Goal: Information Seeking & Learning: Check status

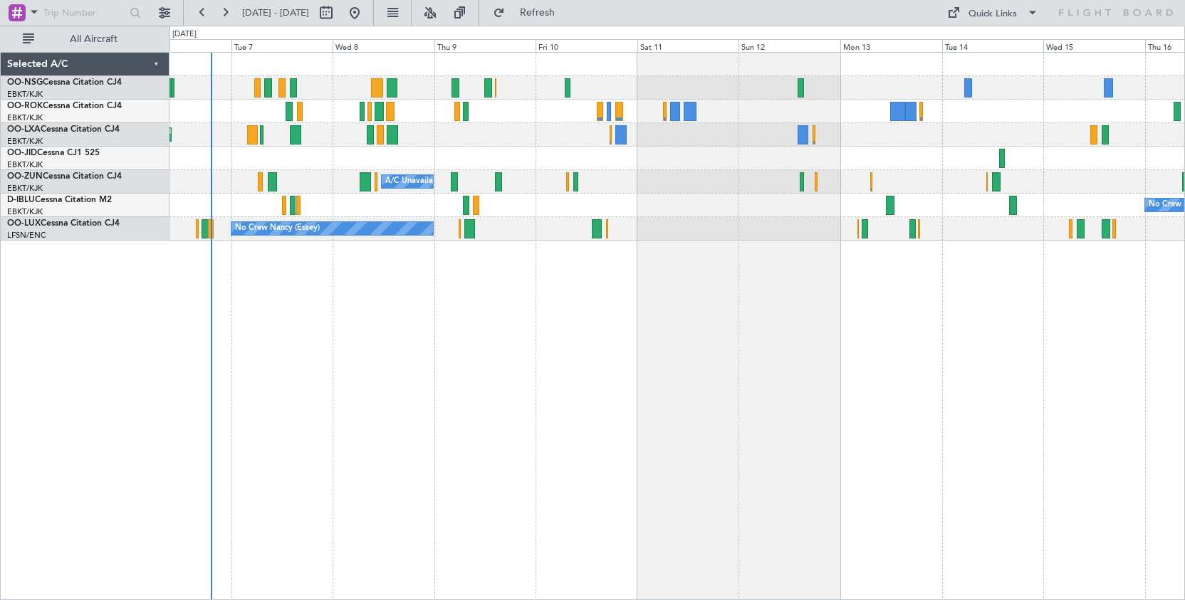
click at [570, 318] on div "Planned Maint Kortrijk-[GEOGRAPHIC_DATA] A/C Unavailable [GEOGRAPHIC_DATA]-[GEO…" at bounding box center [677, 326] width 1016 height 548
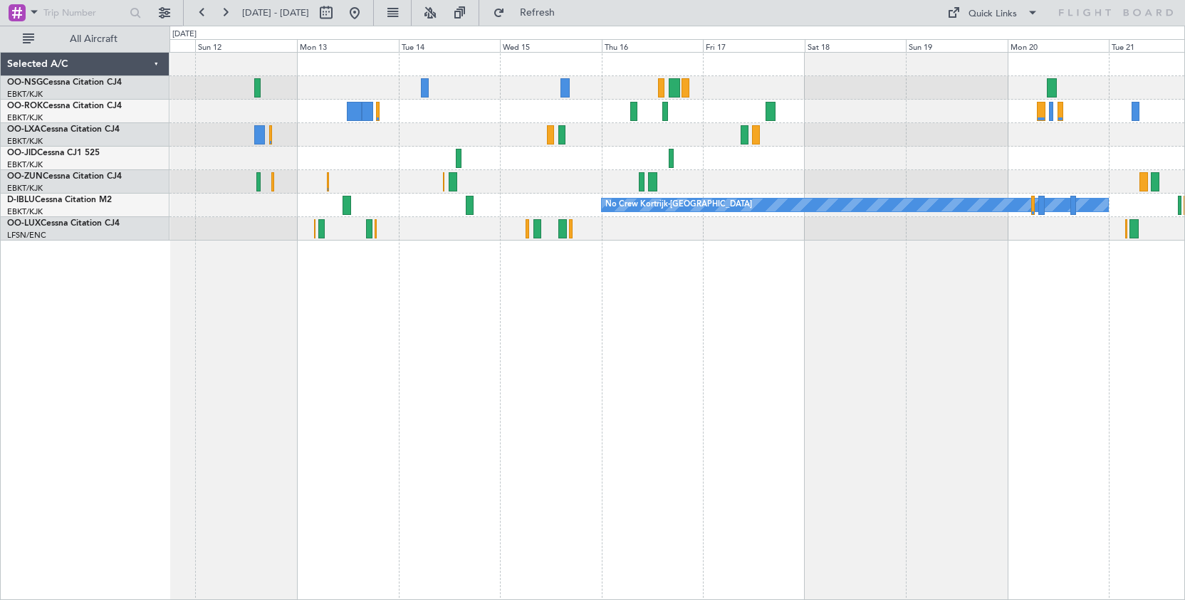
click at [277, 339] on div "No Crew Kortrijk-[GEOGRAPHIC_DATA]" at bounding box center [677, 326] width 1016 height 548
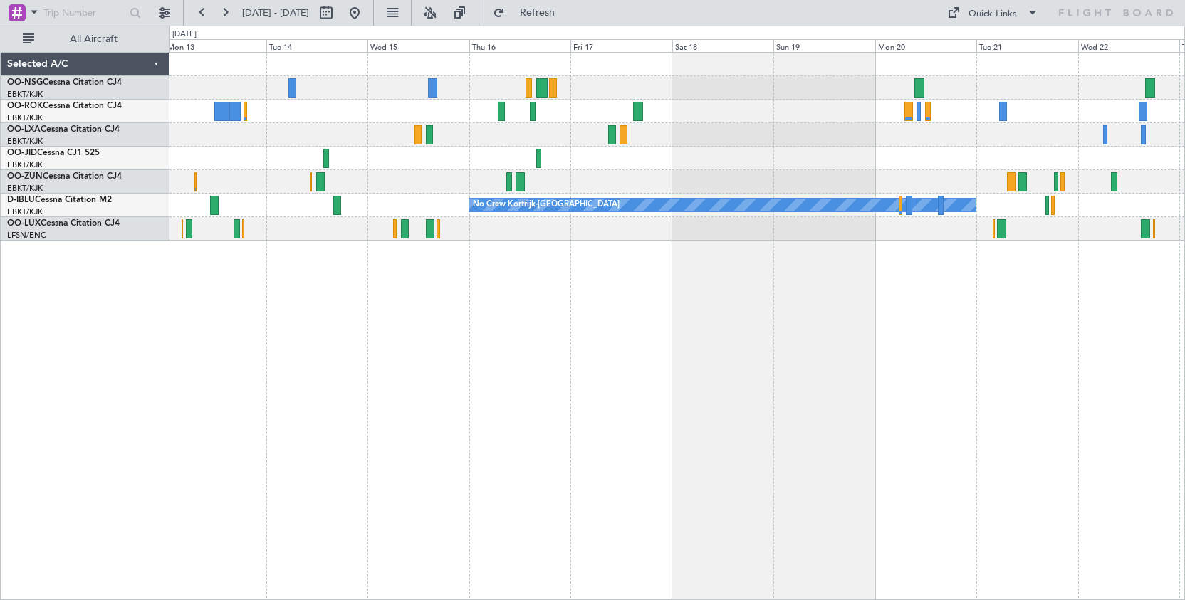
click at [679, 304] on div "No Crew No Crew Kortrijk-[GEOGRAPHIC_DATA] No Crew" at bounding box center [677, 326] width 1016 height 548
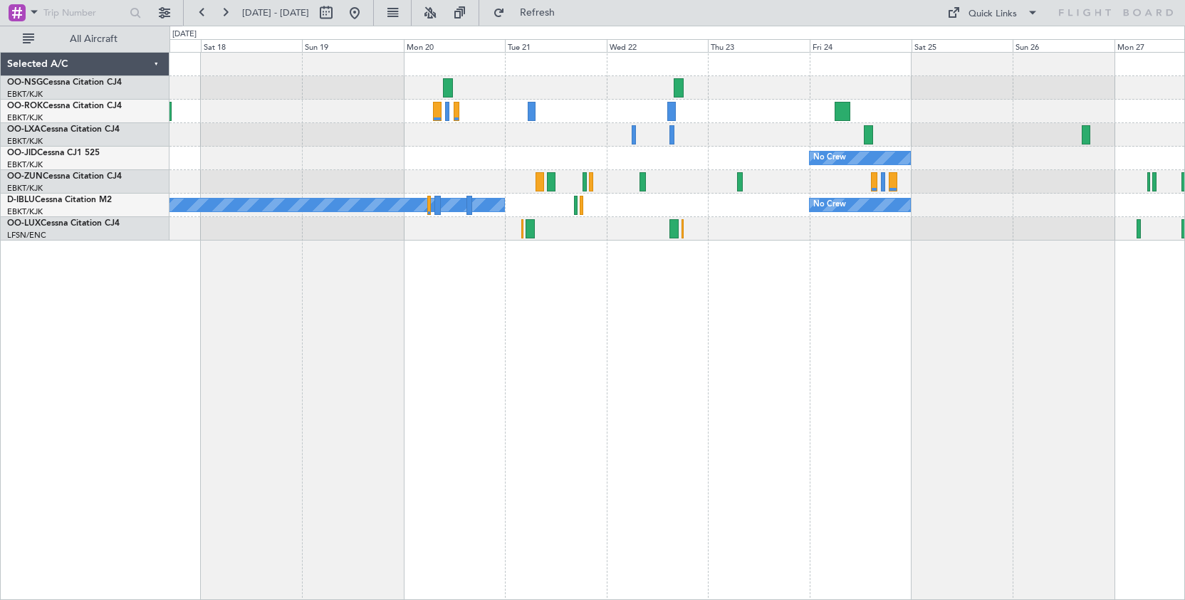
click at [409, 159] on div "No Crew" at bounding box center [676, 159] width 1015 height 24
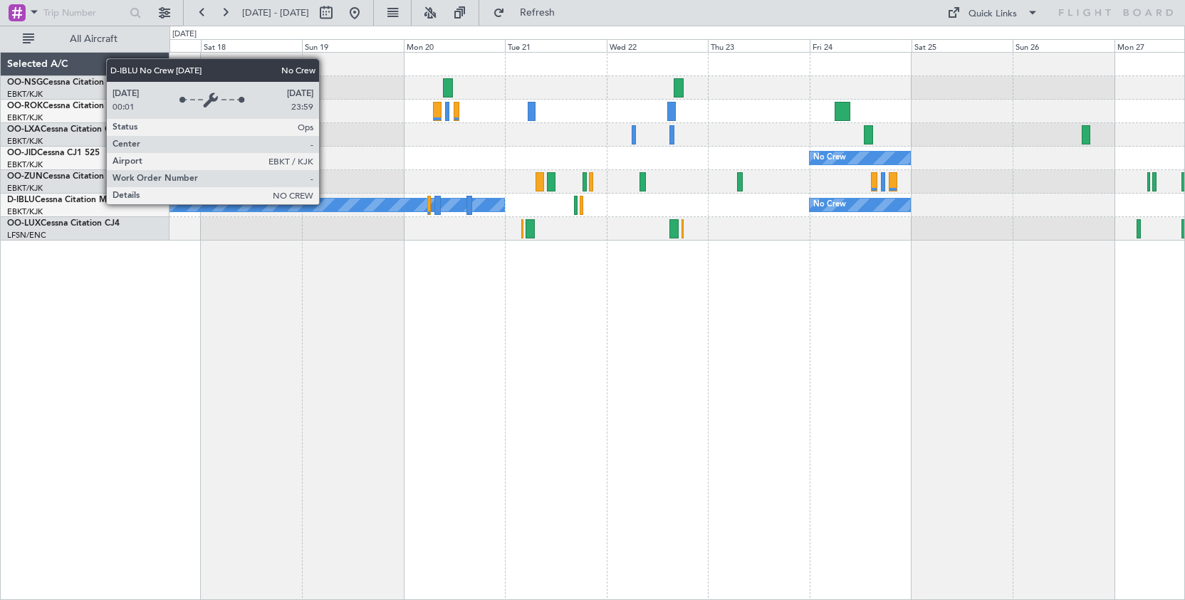
click at [325, 204] on div "No Crew Kortrijk-[GEOGRAPHIC_DATA]" at bounding box center [251, 205] width 506 height 13
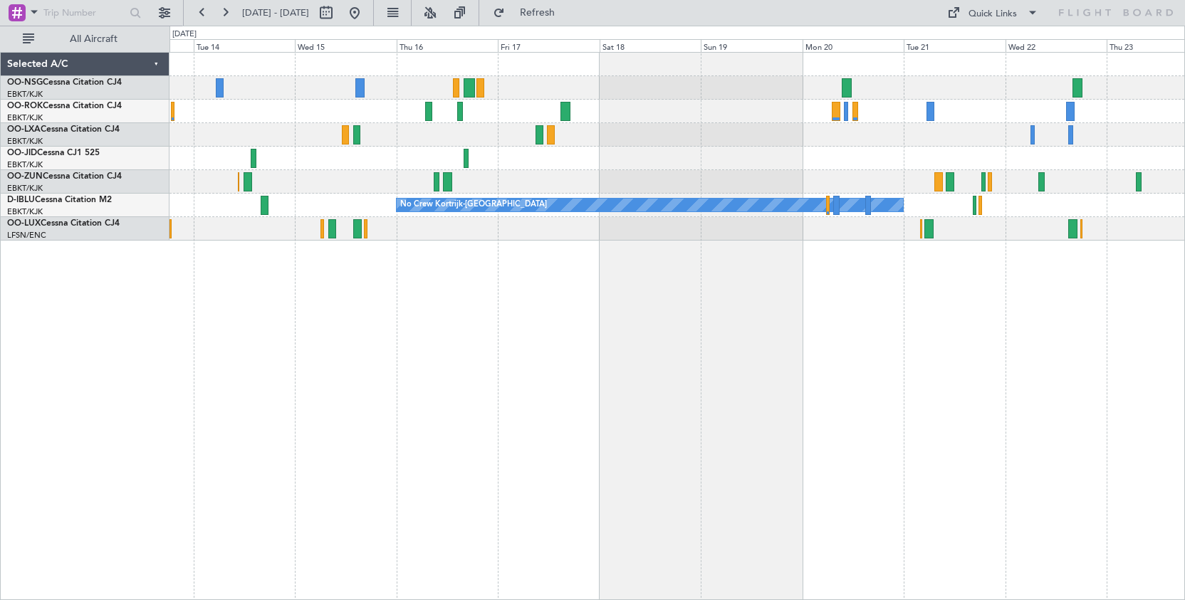
click at [845, 506] on div "No Crew No Crew Kortrijk-[GEOGRAPHIC_DATA] No Crew" at bounding box center [677, 326] width 1016 height 548
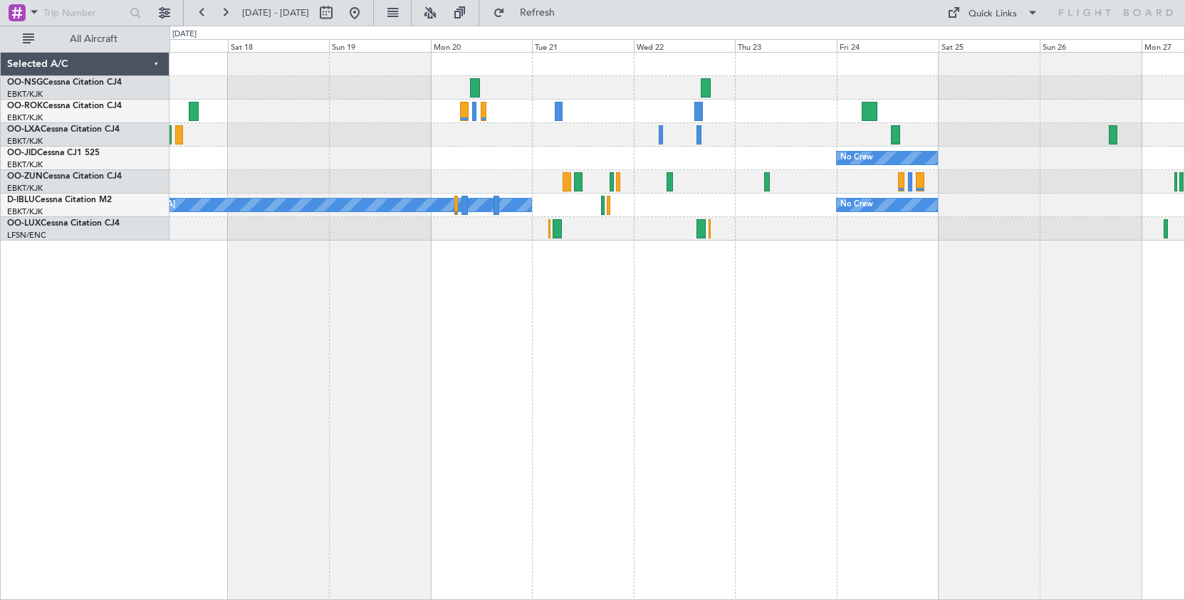
click at [526, 37] on div "No Crew No Crew Kortrijk-[GEOGRAPHIC_DATA] No Crew Planned Maint [GEOGRAPHIC_DA…" at bounding box center [592, 313] width 1185 height 575
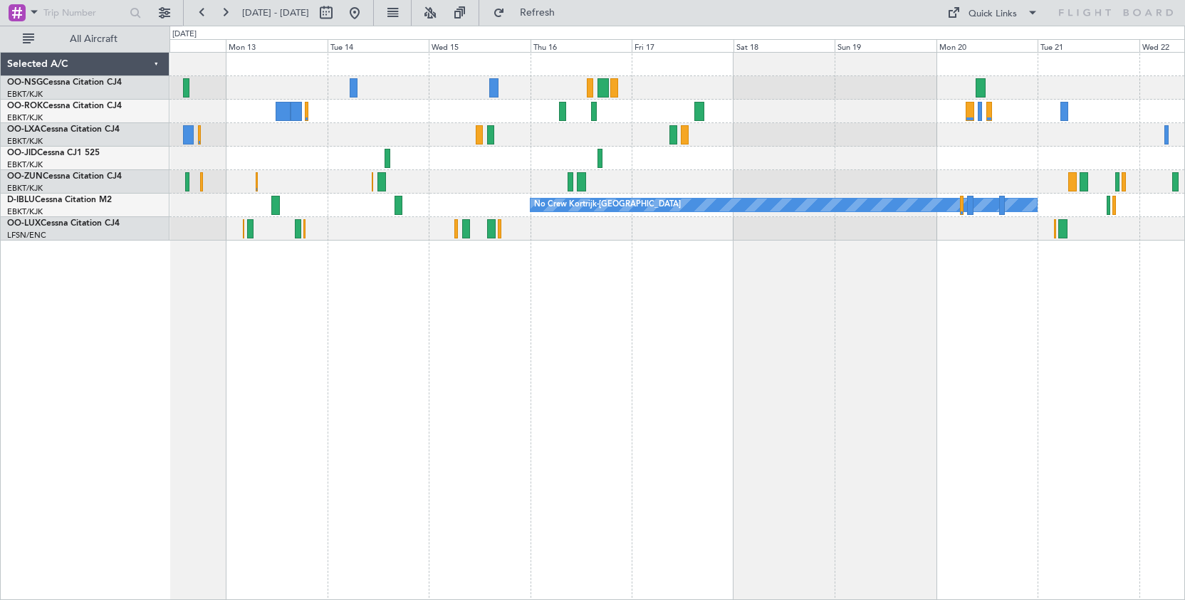
click at [883, 135] on div "No Crew No Crew Kortrijk-[GEOGRAPHIC_DATA] No Crew" at bounding box center [676, 147] width 1015 height 188
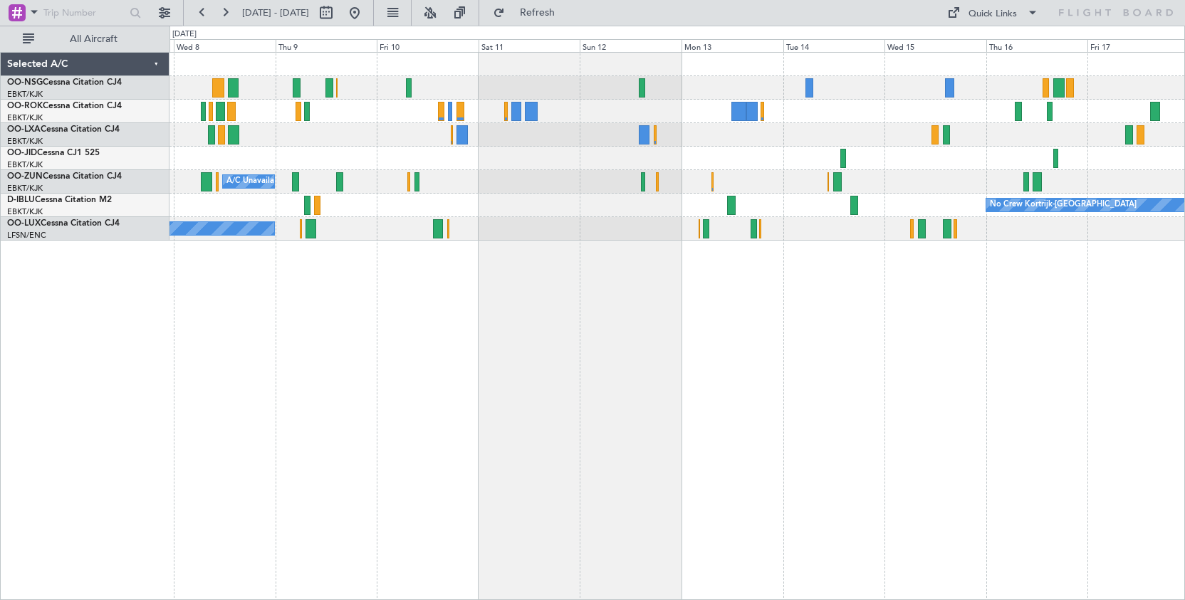
click at [974, 358] on div "Planned Maint Kortrijk-[GEOGRAPHIC_DATA] A/C Unavailable [GEOGRAPHIC_DATA]-[GEO…" at bounding box center [677, 326] width 1016 height 548
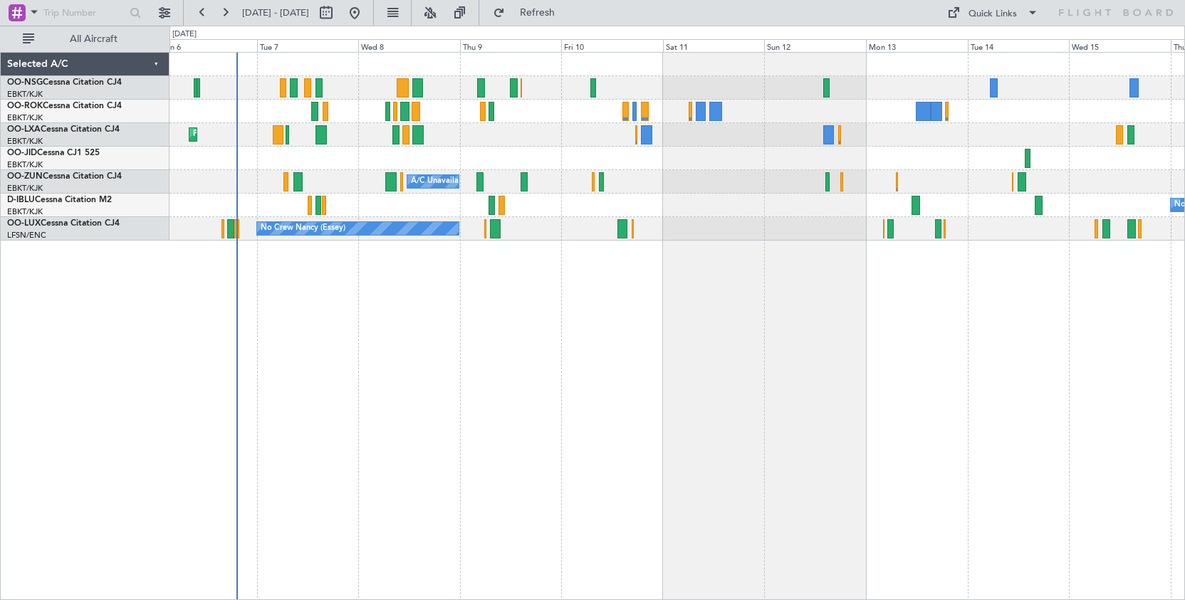
click at [608, 200] on div "Planned Maint Kortrijk-[GEOGRAPHIC_DATA] A/C Unavailable [GEOGRAPHIC_DATA]-[GEO…" at bounding box center [676, 147] width 1015 height 188
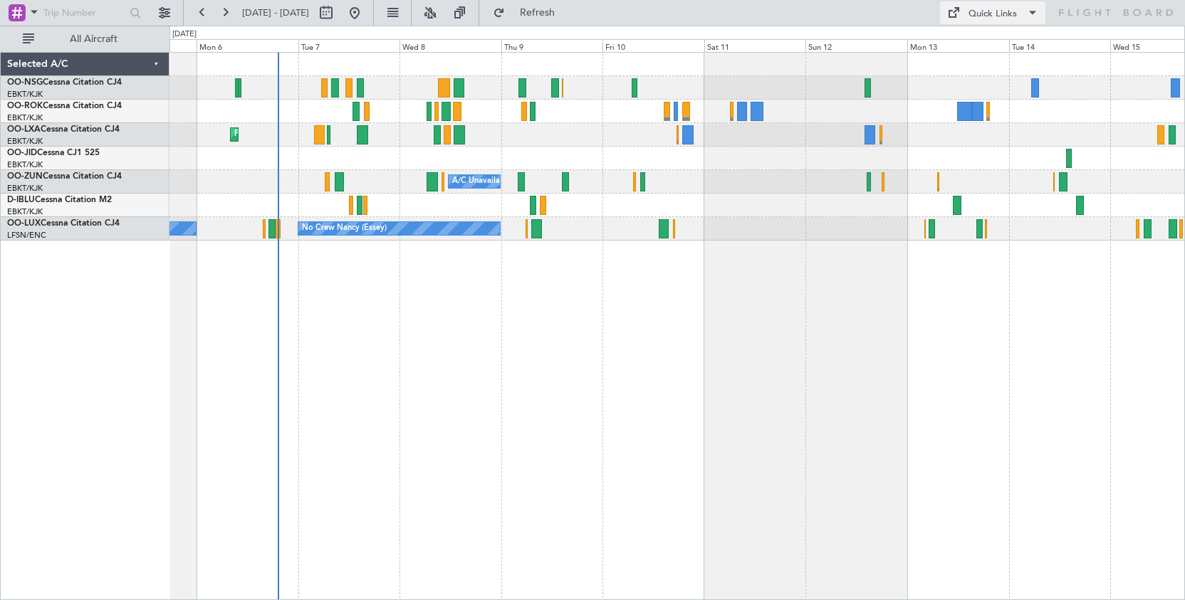
click at [983, 14] on div "Quick Links" at bounding box center [993, 14] width 48 height 14
click at [972, 75] on button "Crew Board" at bounding box center [996, 81] width 107 height 34
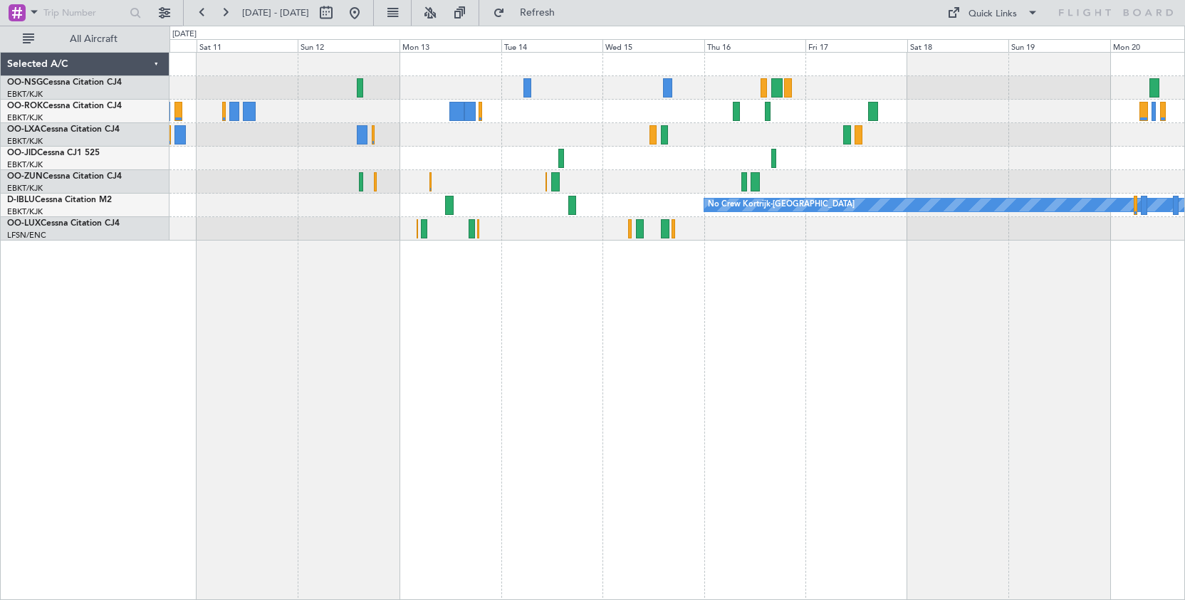
click at [355, 352] on div "A/C Unavailable [GEOGRAPHIC_DATA]-[GEOGRAPHIC_DATA] No Crew Kortrijk-[GEOGRAPHI…" at bounding box center [677, 326] width 1016 height 548
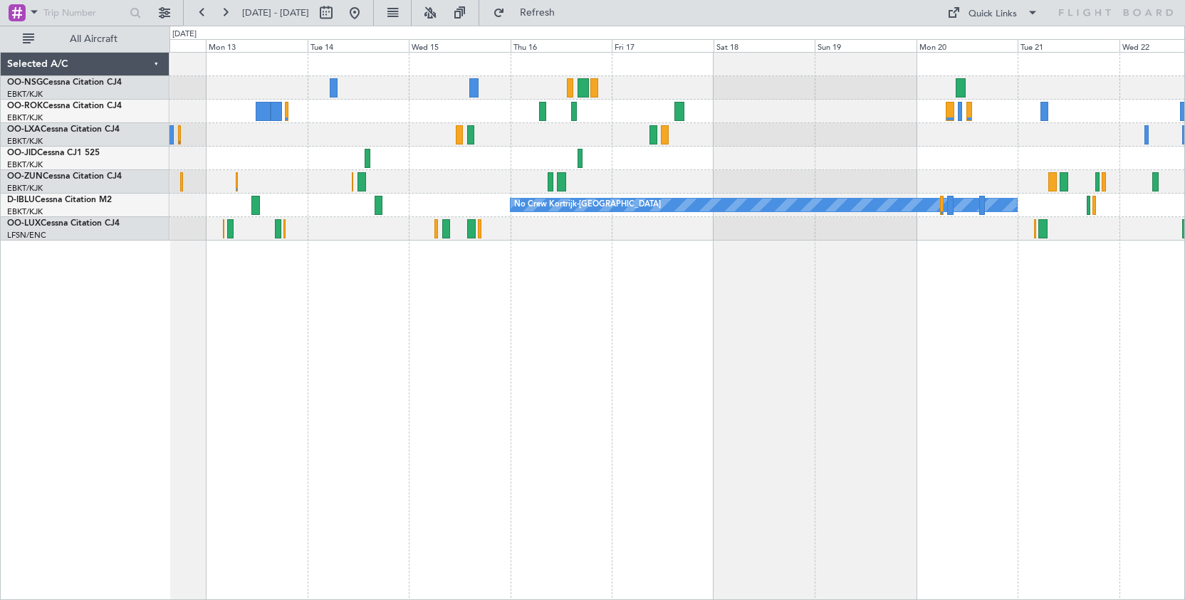
click at [525, 336] on div "No Crew No Crew Kortrijk-[GEOGRAPHIC_DATA] No Crew" at bounding box center [677, 326] width 1016 height 548
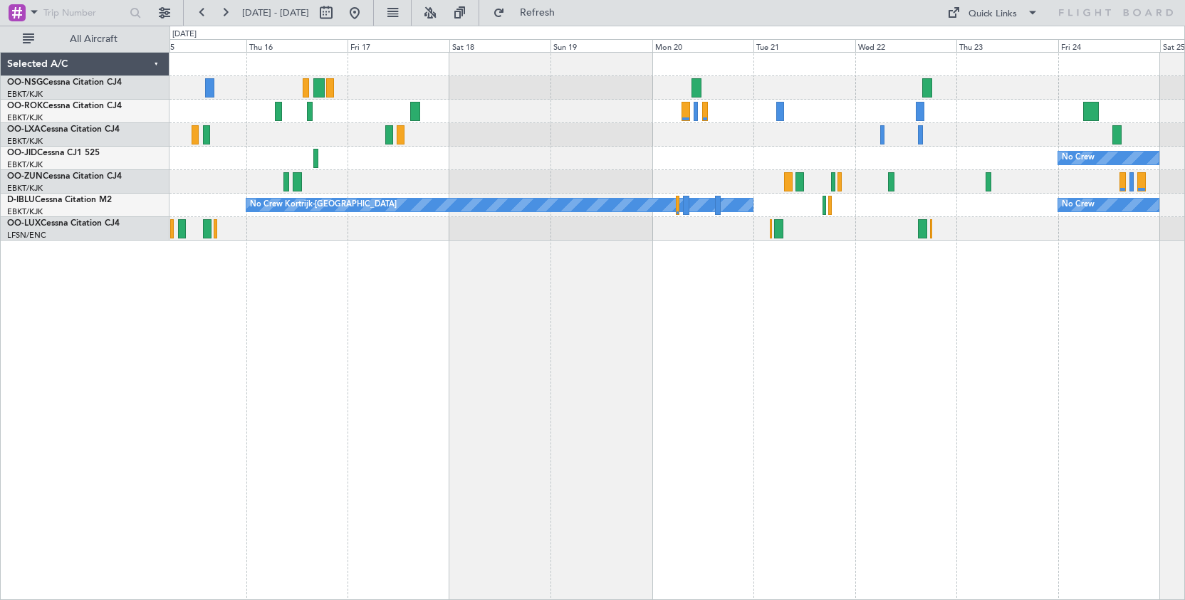
click at [699, 149] on div "No Crew No Crew Kortrijk-[GEOGRAPHIC_DATA] No Crew" at bounding box center [676, 147] width 1015 height 188
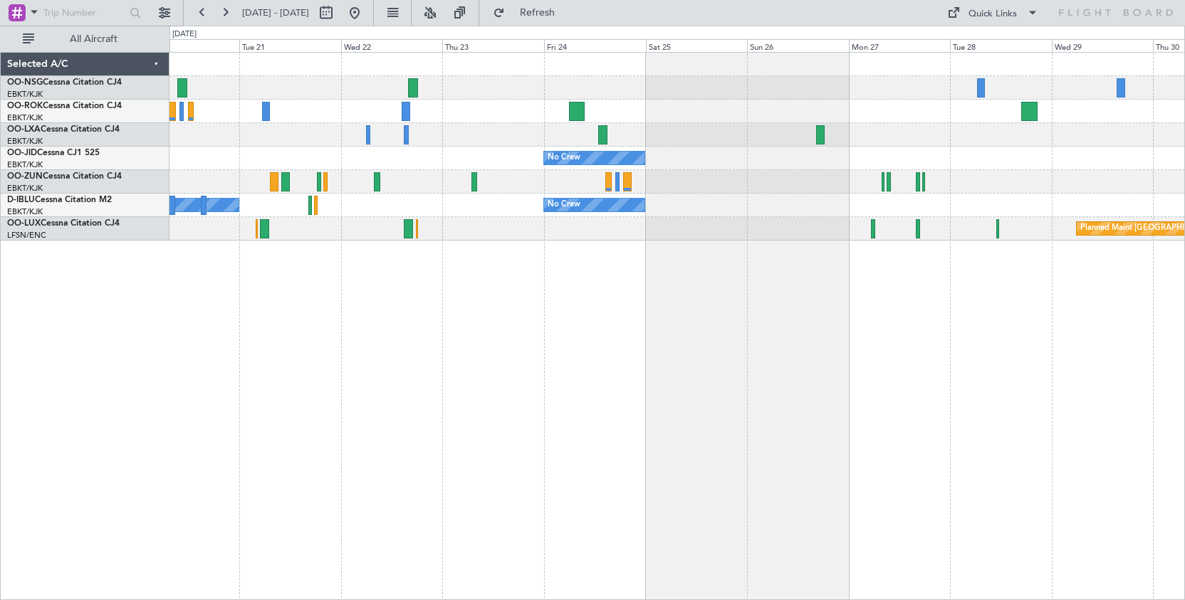
click at [334, 212] on div "No Crew Kortrijk-[GEOGRAPHIC_DATA] No Crew" at bounding box center [676, 206] width 1015 height 24
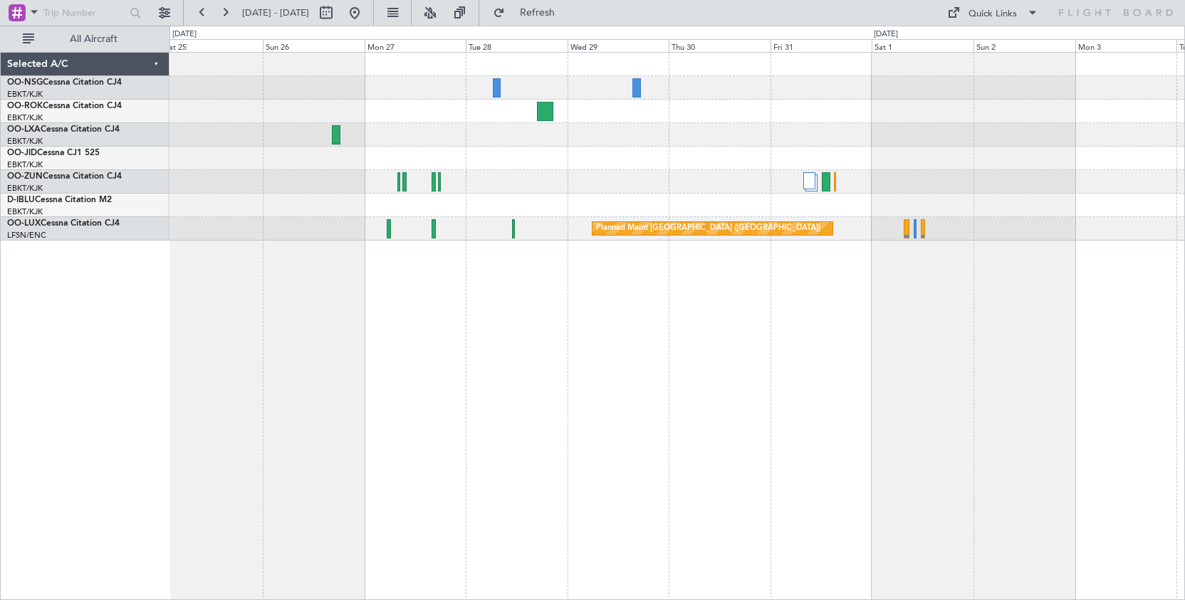
click at [334, 209] on div "No Crew" at bounding box center [676, 206] width 1015 height 24
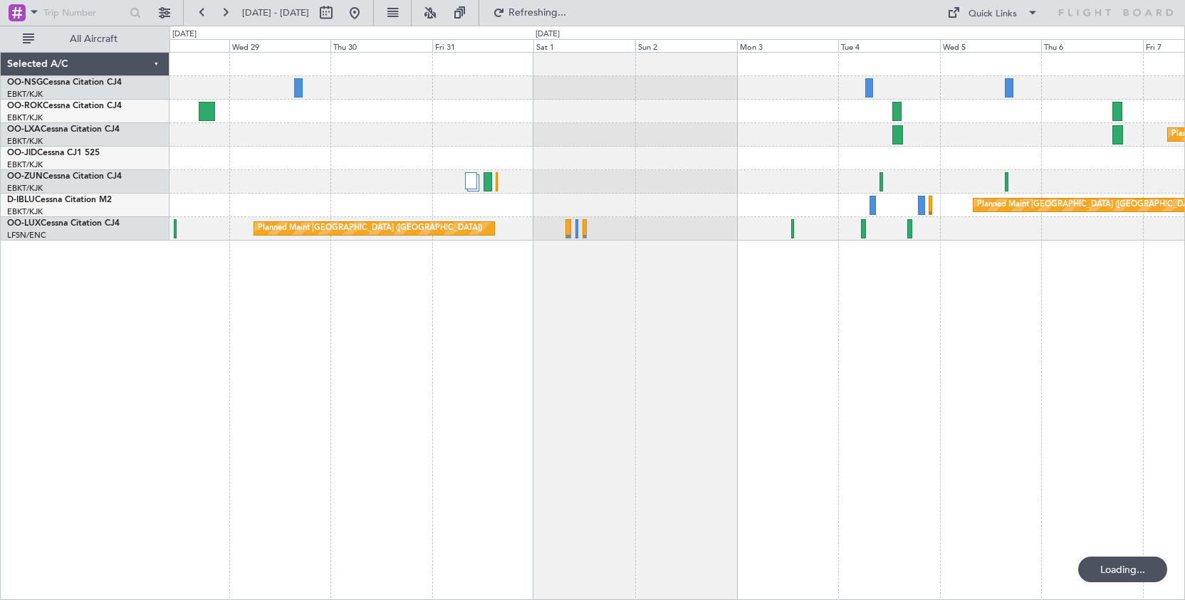
click at [677, 210] on div "Planned Maint [GEOGRAPHIC_DATA] ([GEOGRAPHIC_DATA])" at bounding box center [676, 206] width 1015 height 24
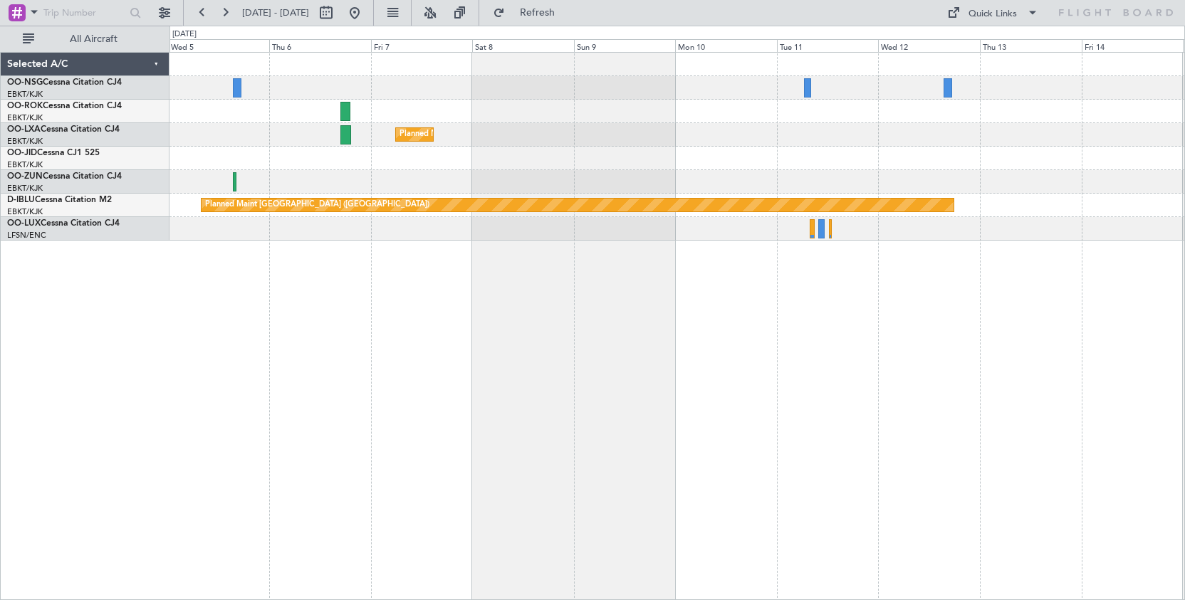
click at [236, 293] on div "Planned Maint Kortrijk-[GEOGRAPHIC_DATA] Planned Maint [GEOGRAPHIC_DATA] ([GEOG…" at bounding box center [677, 326] width 1016 height 548
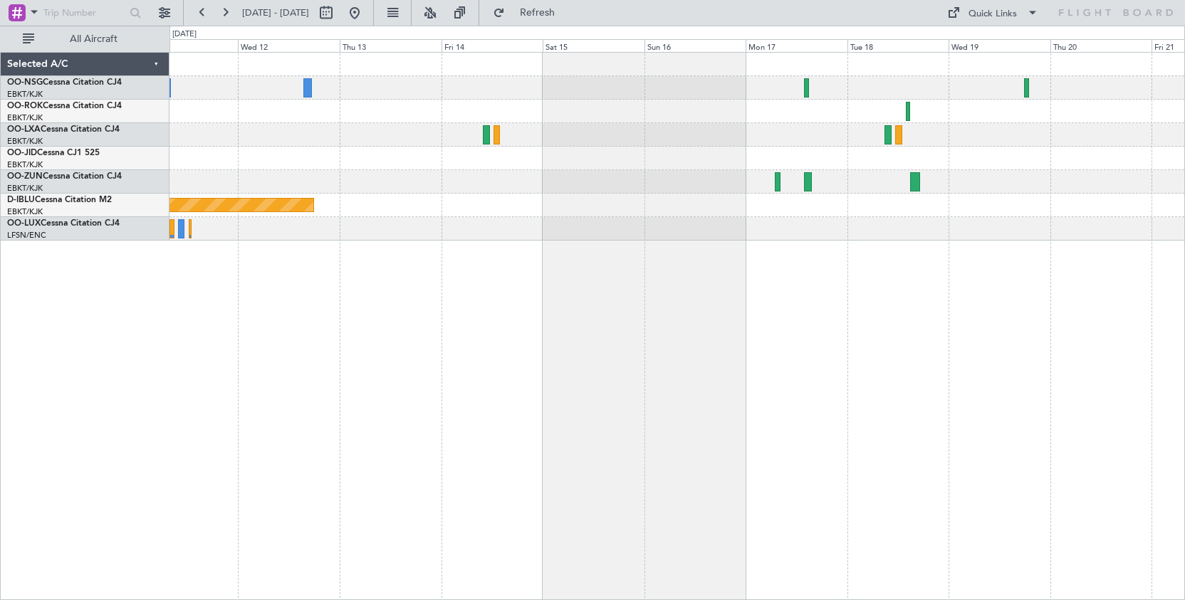
click at [341, 166] on div at bounding box center [676, 159] width 1015 height 24
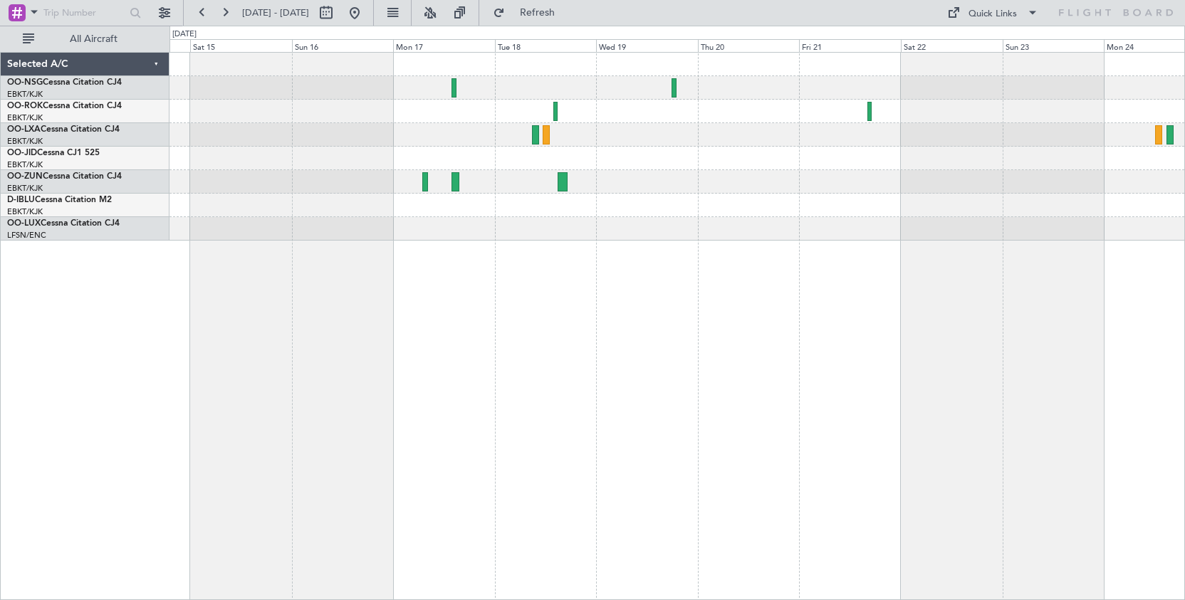
click at [607, 178] on div "Owner [GEOGRAPHIC_DATA]-[GEOGRAPHIC_DATA] Planned Maint [GEOGRAPHIC_DATA] ([GEO…" at bounding box center [676, 147] width 1015 height 188
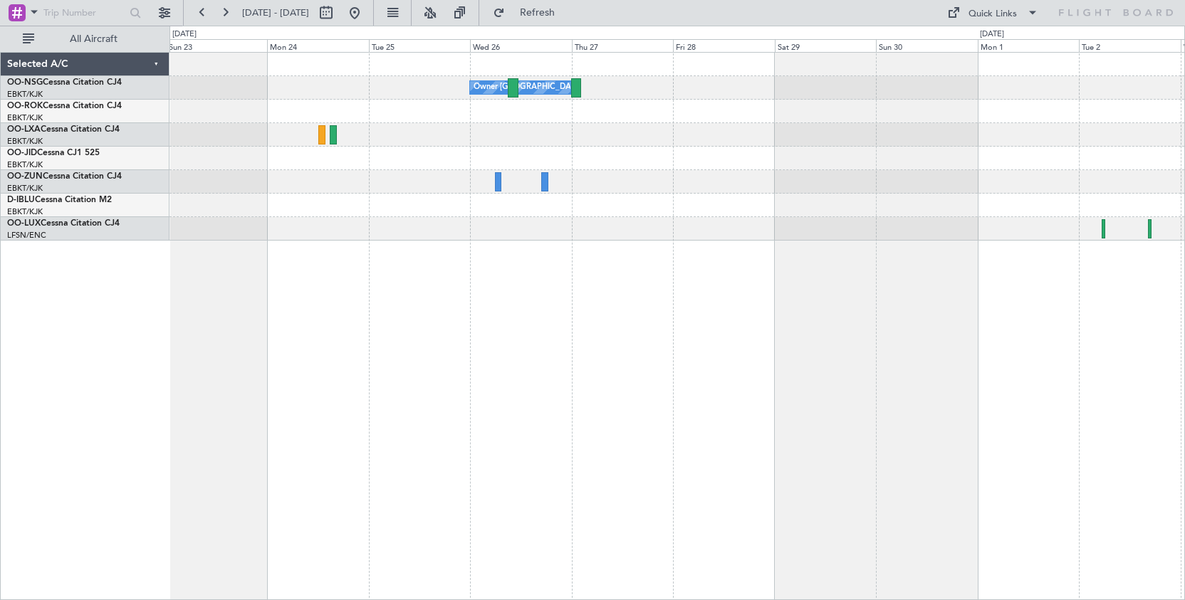
click at [417, 157] on div at bounding box center [676, 159] width 1015 height 24
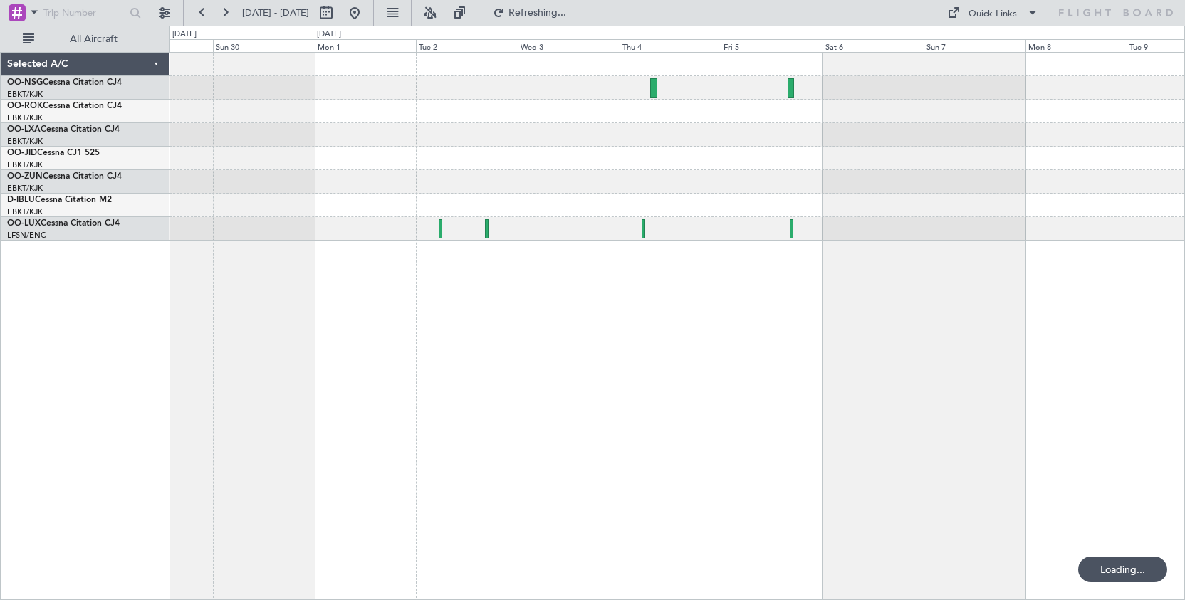
click at [403, 118] on div at bounding box center [676, 112] width 1015 height 24
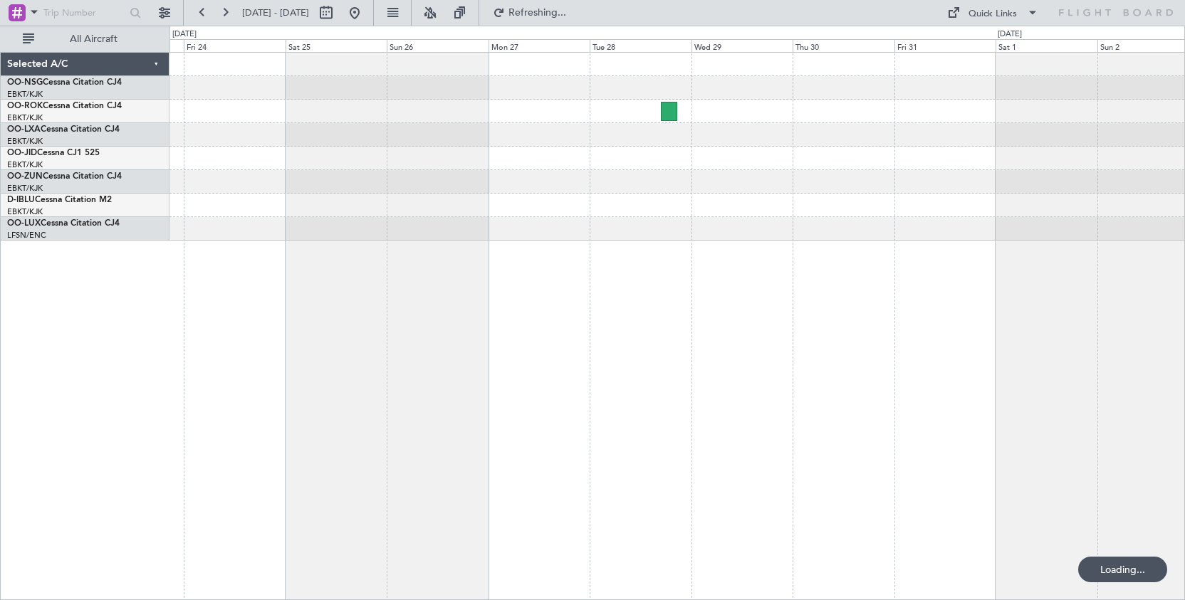
click at [1161, 197] on div "Planned Maint [GEOGRAPHIC_DATA] ([GEOGRAPHIC_DATA])" at bounding box center [676, 147] width 1015 height 188
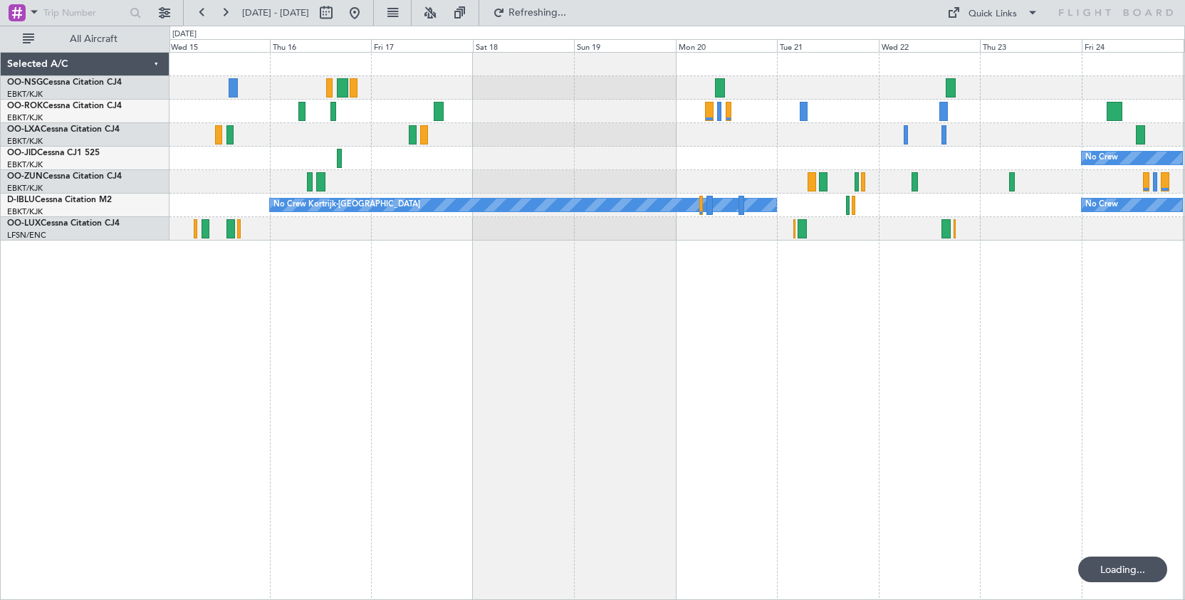
click at [774, 185] on div at bounding box center [676, 182] width 1015 height 24
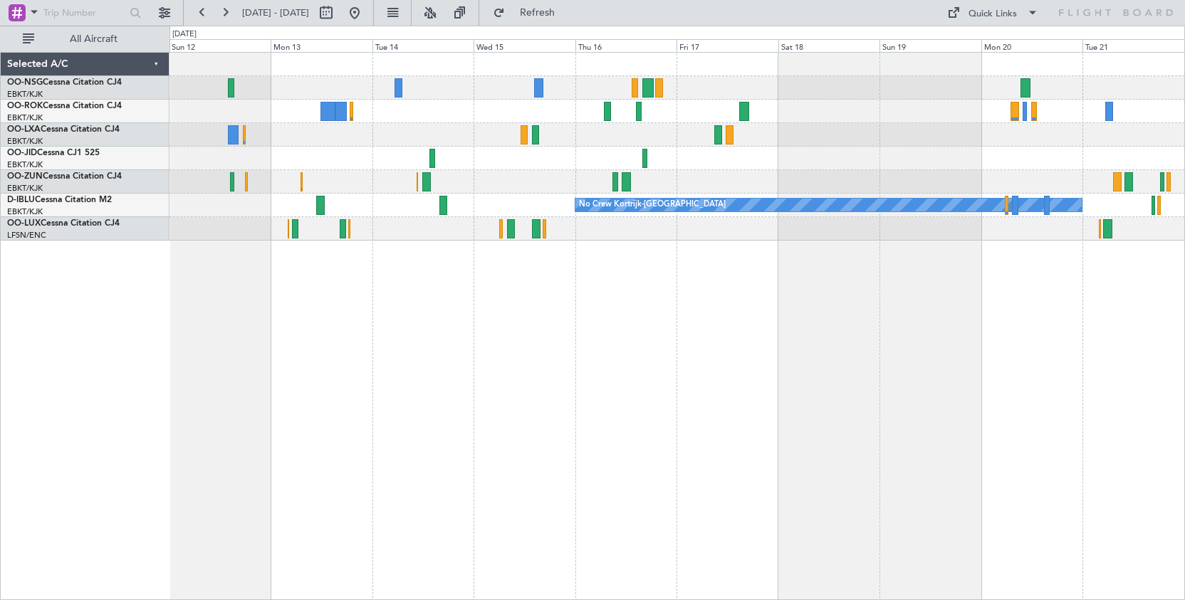
click at [812, 147] on div "No Crew" at bounding box center [676, 159] width 1015 height 24
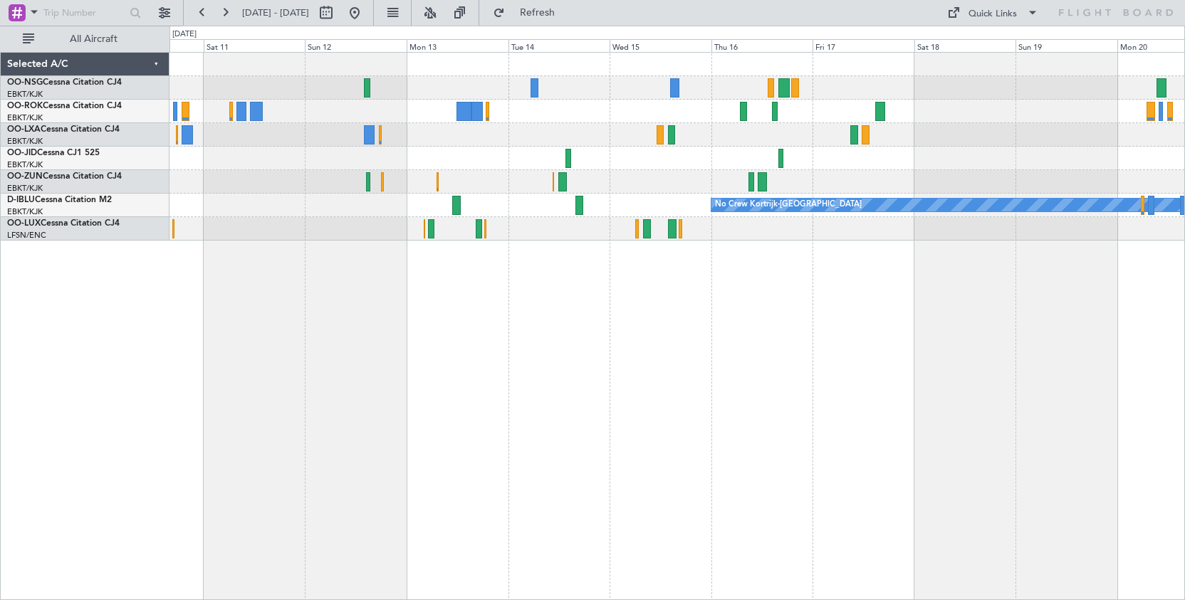
click at [677, 321] on div "A/C Unavailable [GEOGRAPHIC_DATA]-[GEOGRAPHIC_DATA] No Crew Kortrijk-[GEOGRAPHI…" at bounding box center [677, 326] width 1016 height 548
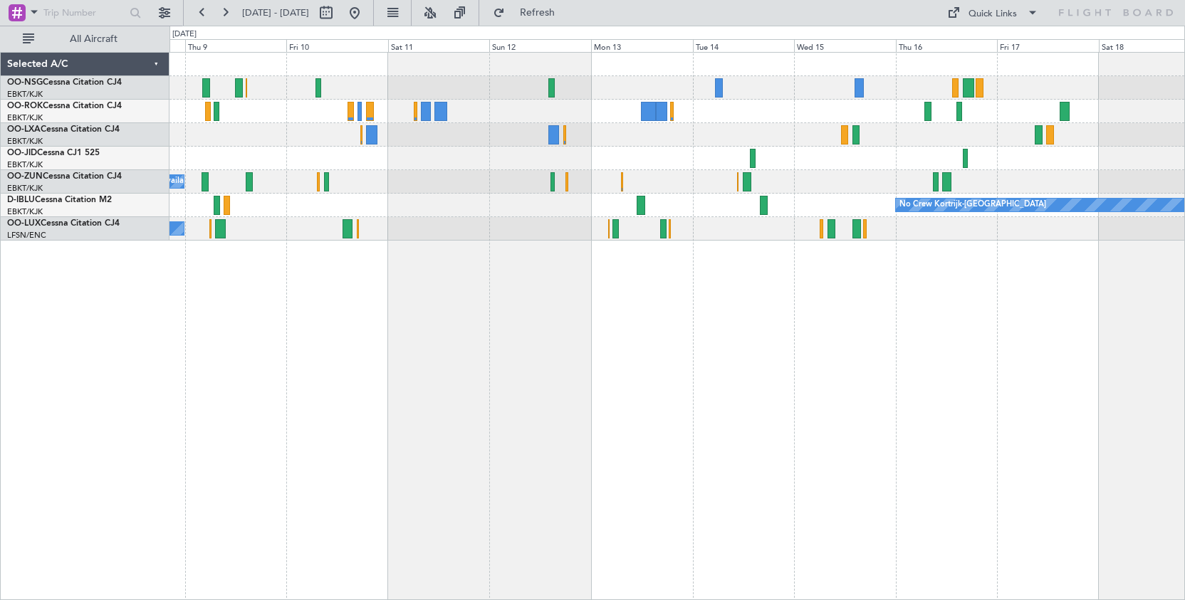
click at [735, 216] on div "No Crew Kortrijk-[GEOGRAPHIC_DATA]" at bounding box center [676, 206] width 1015 height 24
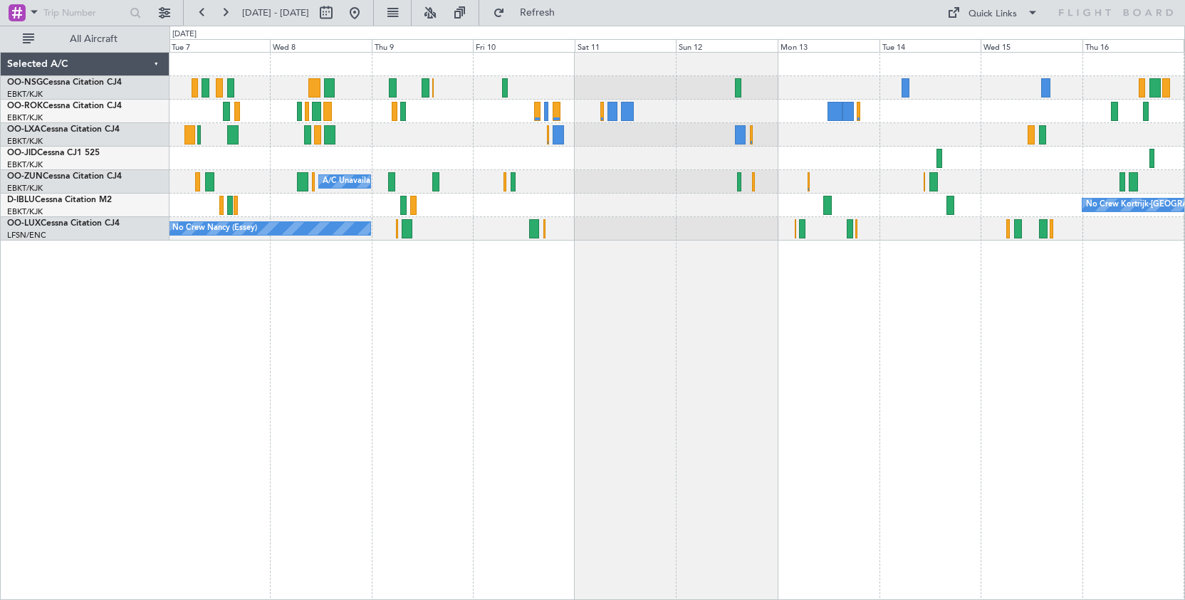
click at [645, 177] on div "Planned Maint Kortrijk-[GEOGRAPHIC_DATA] A/C Unavailable [GEOGRAPHIC_DATA]-[GEO…" at bounding box center [676, 147] width 1015 height 188
